Goal: Task Accomplishment & Management: Use online tool/utility

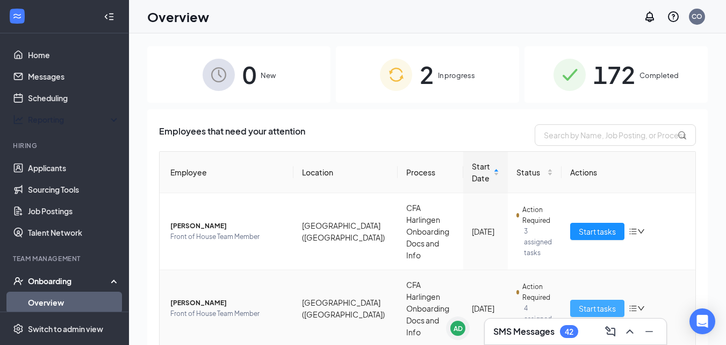
click at [599, 302] on span "Start tasks" at bounding box center [597, 308] width 37 height 12
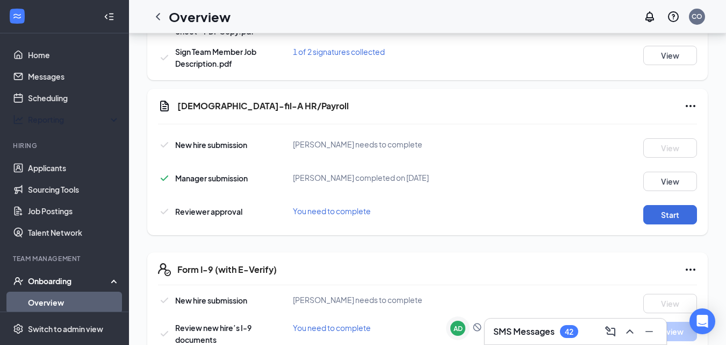
scroll to position [581, 0]
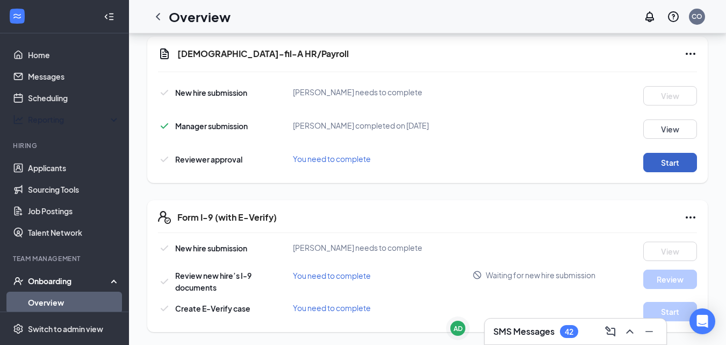
click at [670, 154] on button "Start" at bounding box center [671, 162] width 54 height 19
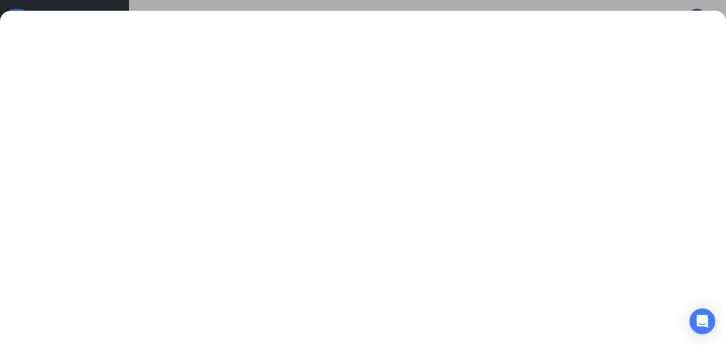
click at [57, 0] on div at bounding box center [363, 172] width 726 height 345
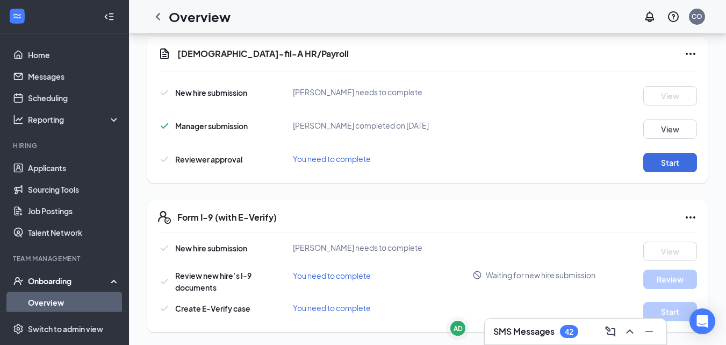
click at [65, 301] on link "Overview" at bounding box center [74, 302] width 92 height 22
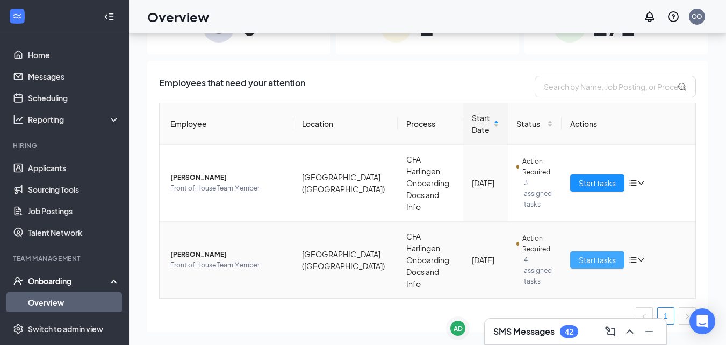
click at [604, 254] on span "Start tasks" at bounding box center [597, 260] width 37 height 12
